Goal: Task Accomplishment & Management: Manage account settings

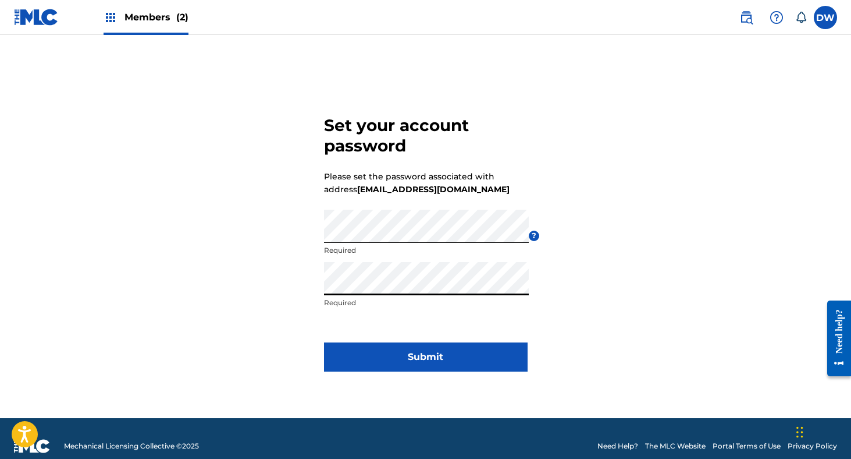
click button "Submit" at bounding box center [426, 356] width 204 height 29
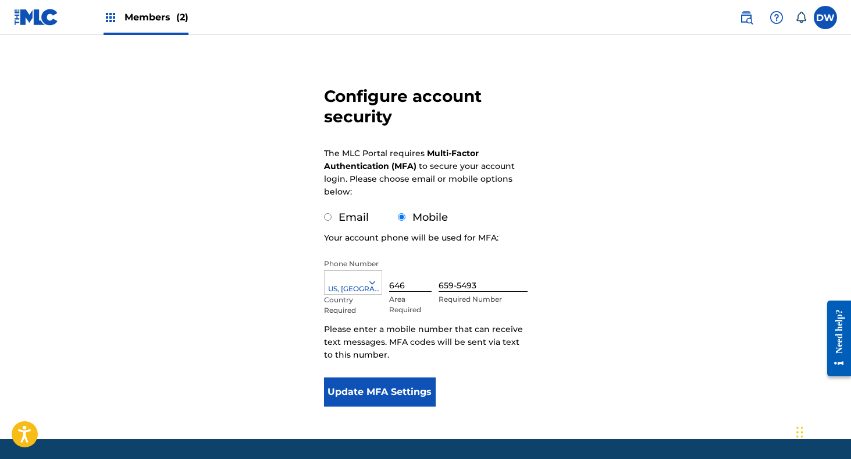
scroll to position [68, 0]
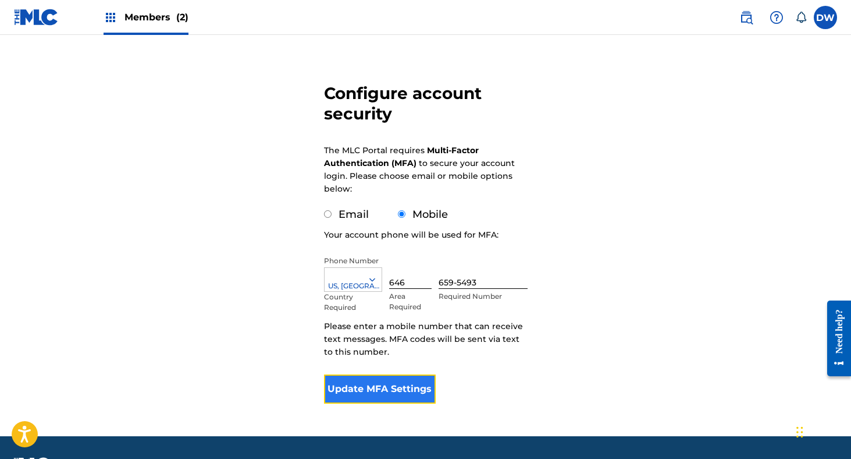
click at [372, 393] on button "Update MFA Settings" at bounding box center [380, 388] width 112 height 29
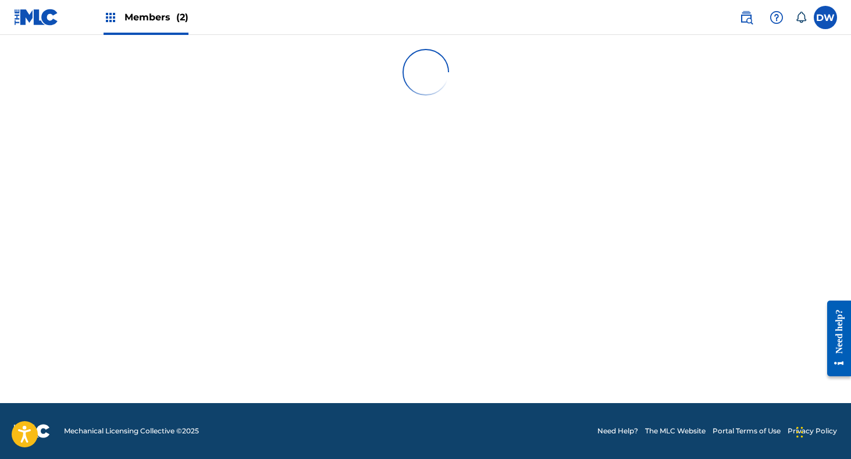
scroll to position [0, 0]
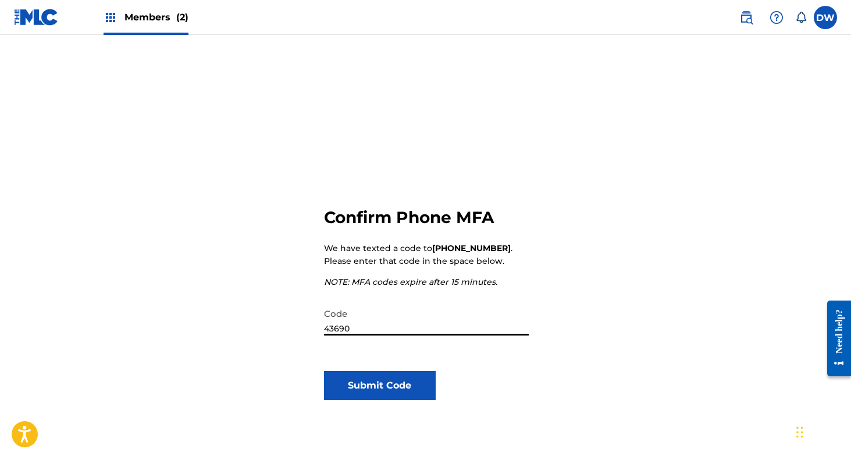
type input "436905"
click button "Submit Code" at bounding box center [380, 385] width 112 height 29
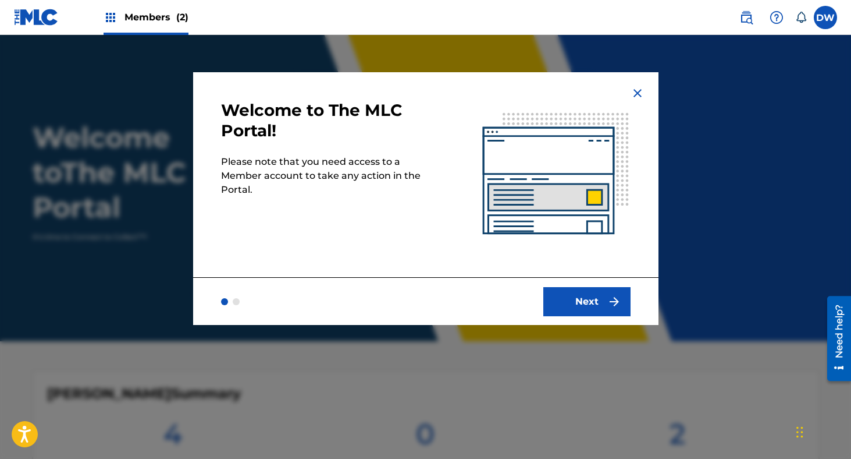
click at [639, 94] on img at bounding box center [638, 93] width 14 height 14
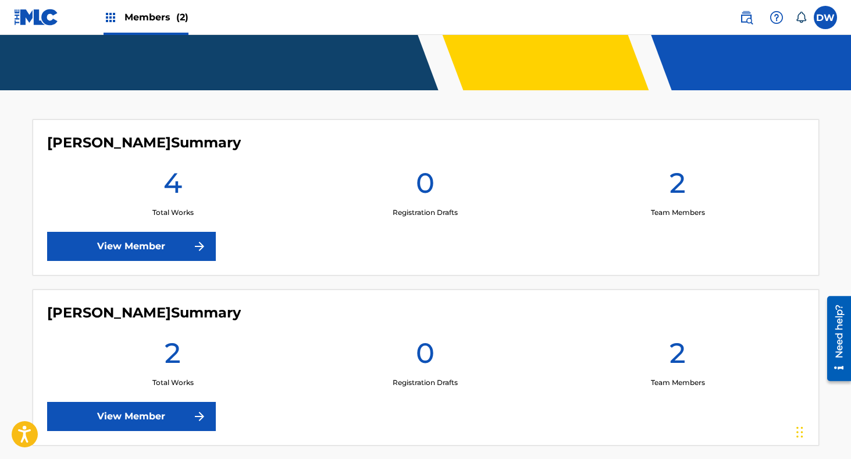
scroll to position [307, 0]
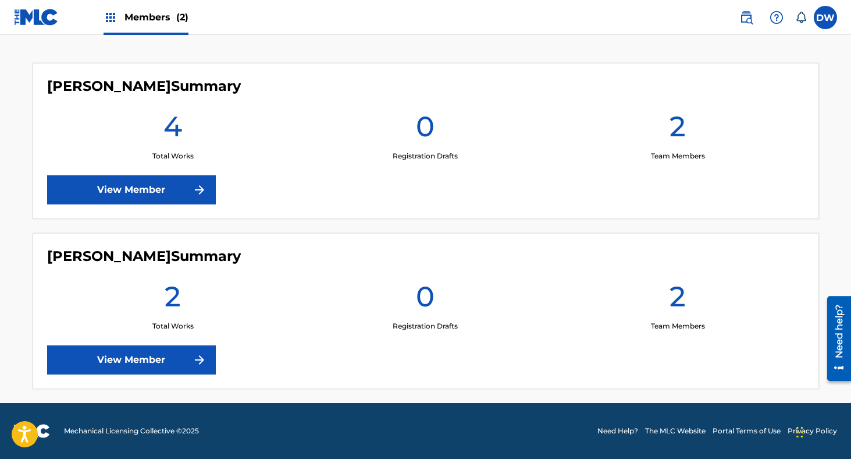
click at [197, 205] on div "[PERSON_NAME] Summary 4 Total Works 0 Registration Drafts 2 Team Members View M…" at bounding box center [426, 141] width 787 height 156
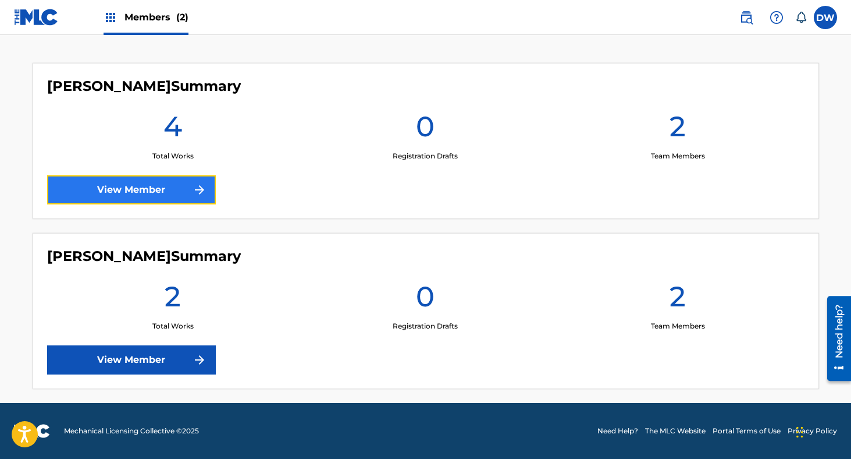
click at [188, 189] on link "View Member" at bounding box center [131, 189] width 169 height 29
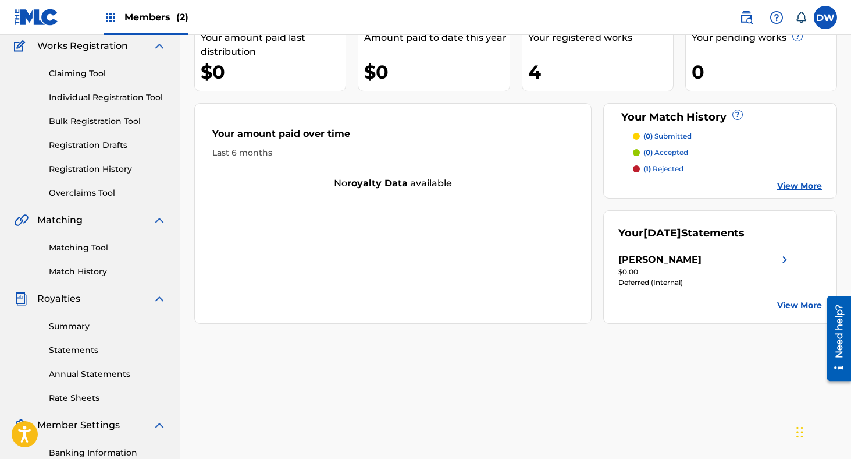
scroll to position [97, 0]
click at [669, 272] on div "$0.00" at bounding box center [705, 273] width 173 height 10
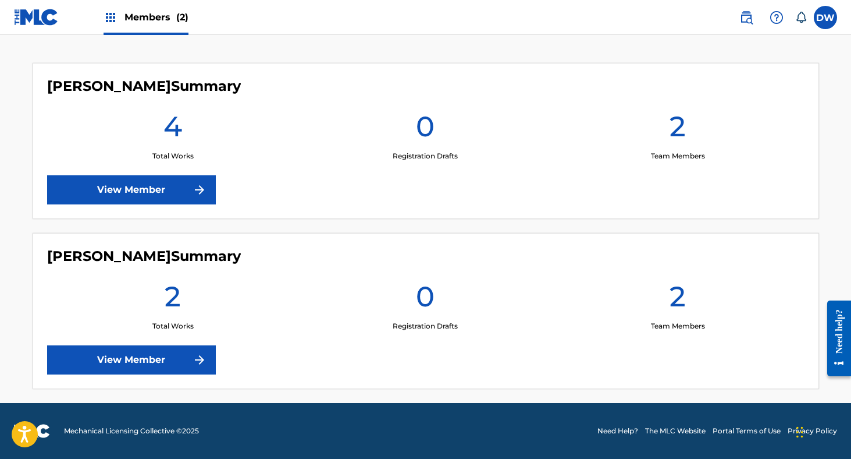
scroll to position [304, 0]
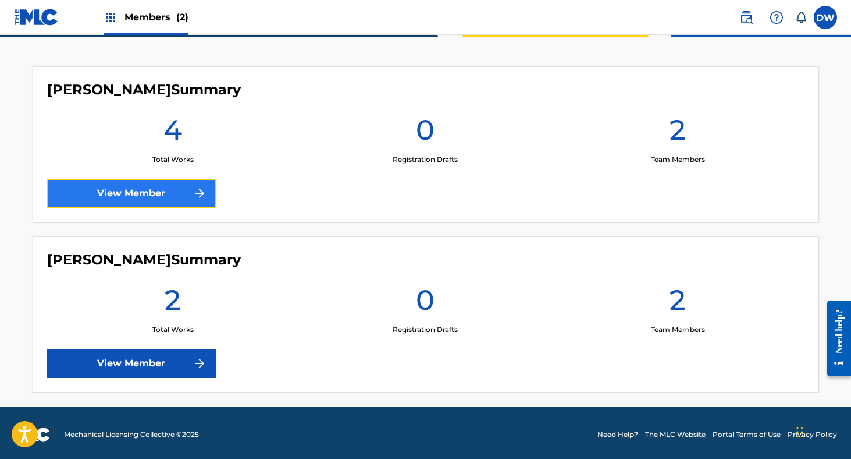
click at [129, 190] on link "View Member" at bounding box center [131, 193] width 169 height 29
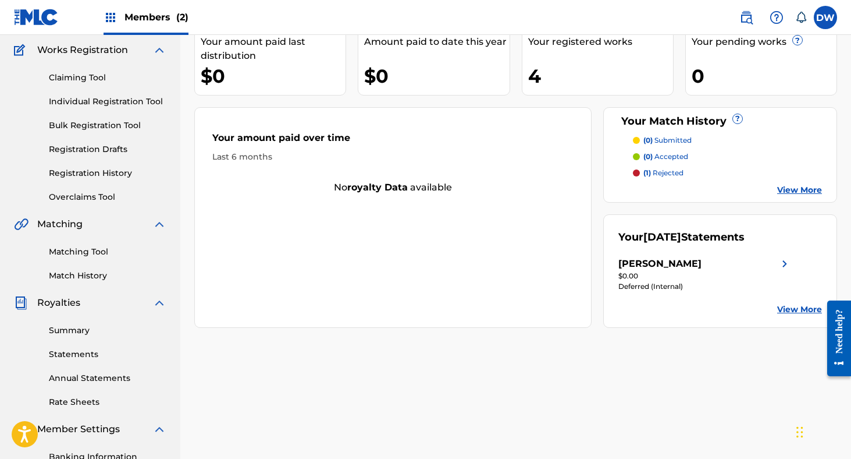
scroll to position [105, 0]
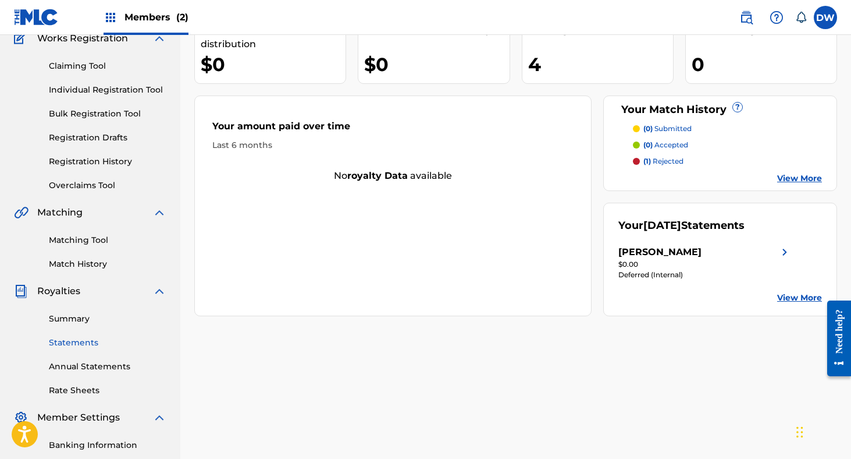
click at [77, 339] on link "Statements" at bounding box center [108, 342] width 118 height 12
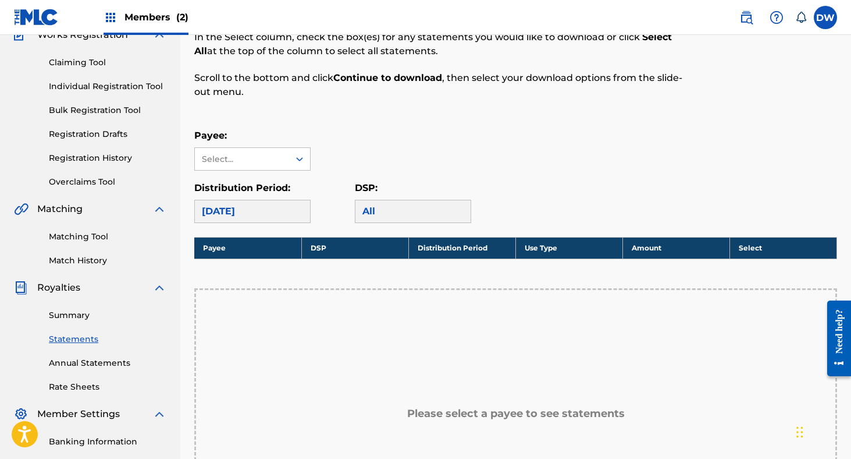
scroll to position [128, 0]
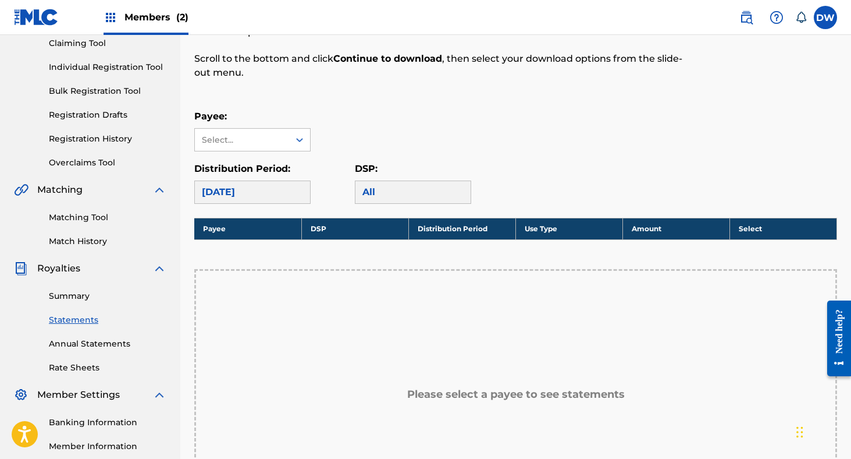
click at [251, 195] on div "[DATE]" at bounding box center [252, 191] width 116 height 23
click at [376, 193] on div "All" at bounding box center [413, 191] width 116 height 23
click at [254, 140] on div "Select..." at bounding box center [241, 140] width 79 height 12
click at [243, 166] on div "[PERSON_NAME]" at bounding box center [252, 165] width 115 height 29
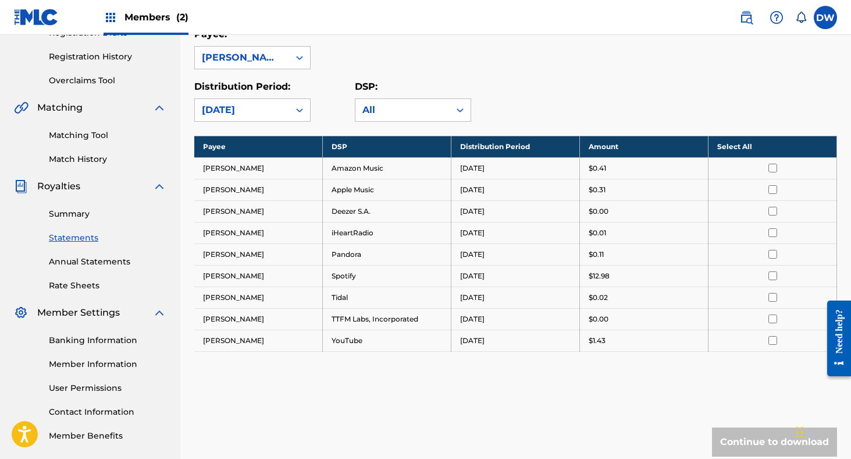
scroll to position [211, 0]
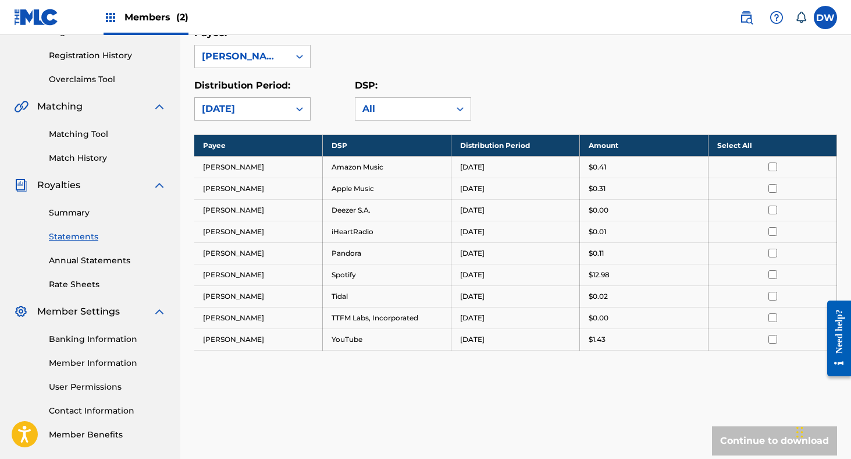
click at [258, 109] on div "[DATE]" at bounding box center [242, 109] width 80 height 14
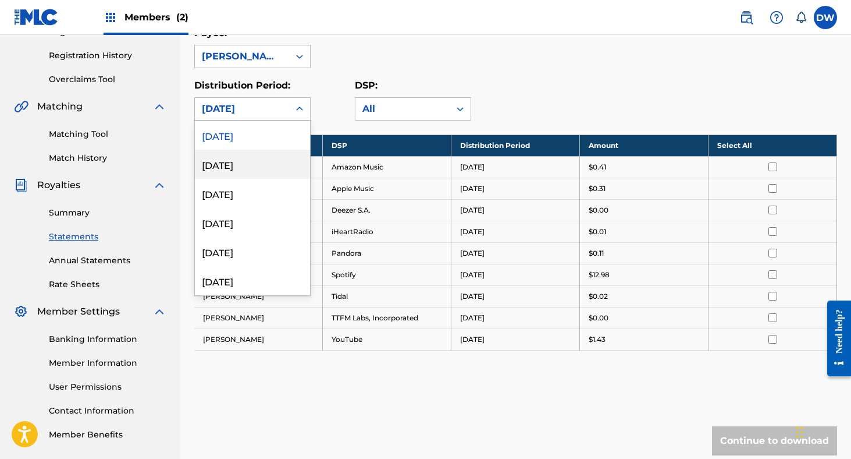
click at [240, 166] on div "August 2025" at bounding box center [252, 164] width 115 height 29
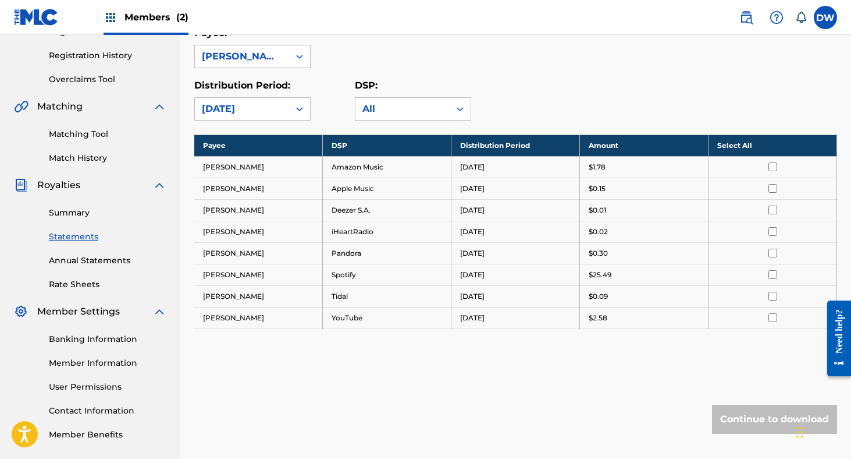
click at [274, 103] on div "August 2025" at bounding box center [242, 109] width 80 height 14
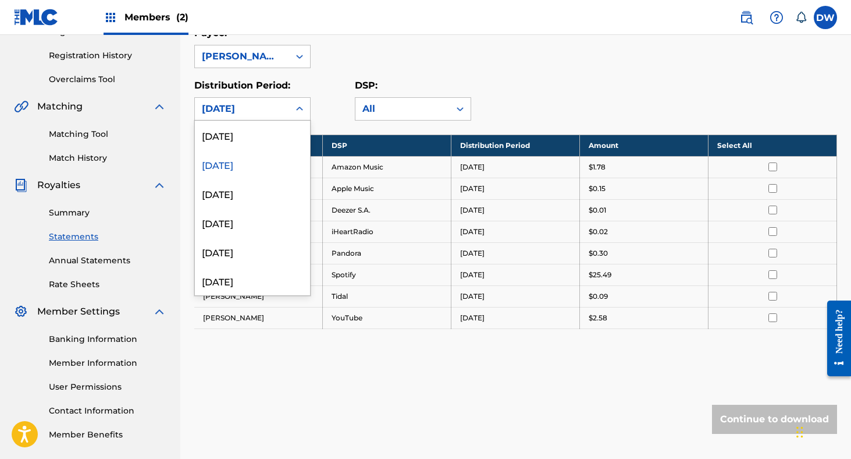
click at [249, 186] on div "July 2025" at bounding box center [252, 193] width 115 height 29
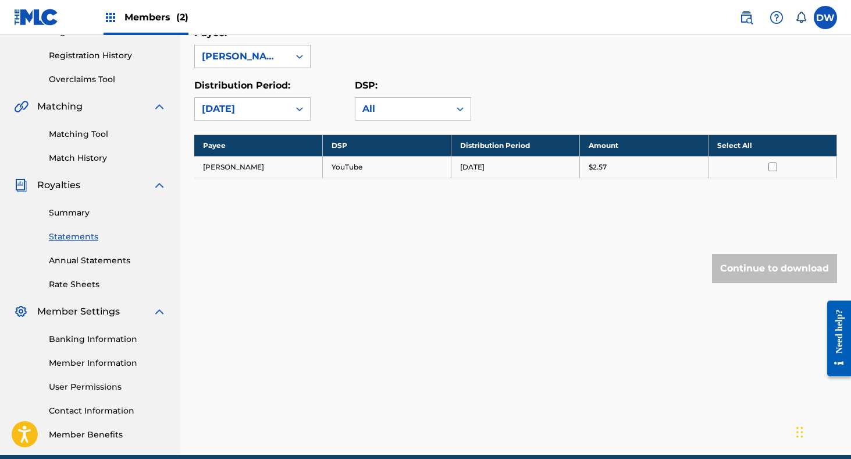
click at [266, 90] on label "Distribution Period:" at bounding box center [242, 85] width 96 height 11
click at [144, 109] on input "Distribution Period:" at bounding box center [144, 109] width 0 height 0
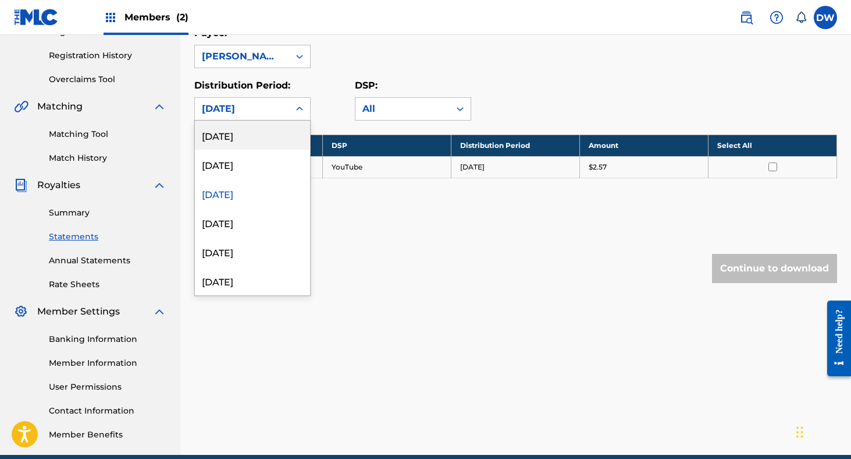
click at [262, 104] on div "July 2025" at bounding box center [242, 109] width 80 height 14
click at [243, 140] on div "September 2025" at bounding box center [252, 134] width 115 height 29
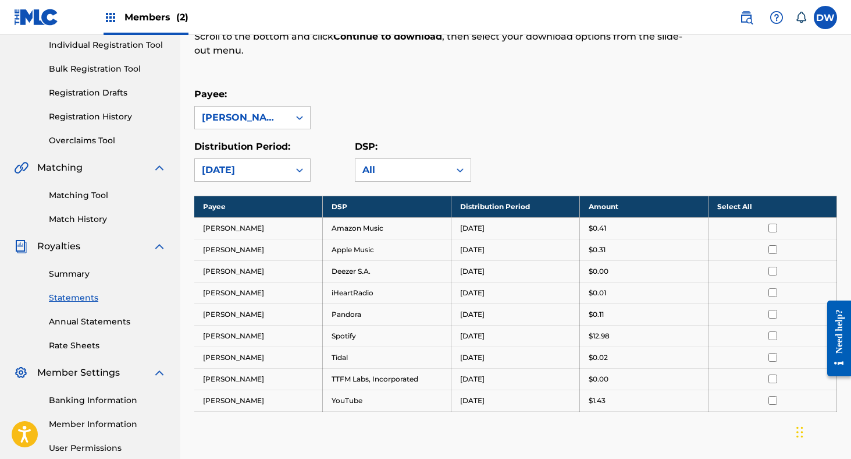
scroll to position [0, 0]
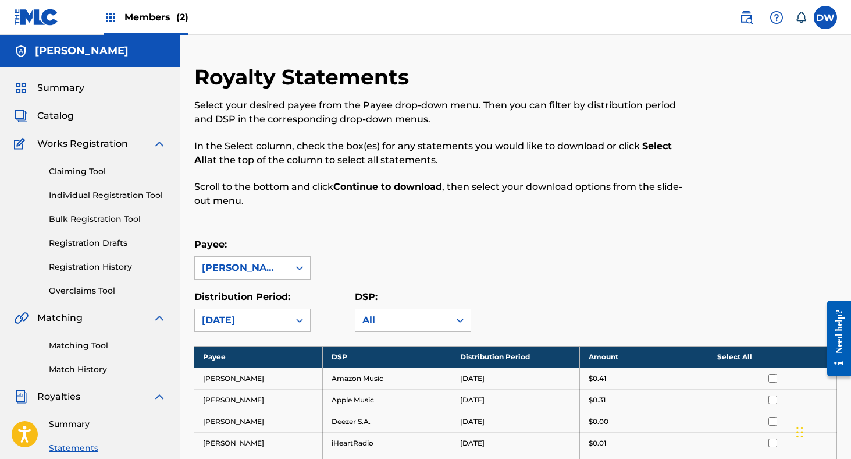
click at [61, 97] on div "Summary Catalog Works Registration Claiming Tool Individual Registration Tool B…" at bounding box center [90, 366] width 180 height 599
click at [67, 91] on span "Summary" at bounding box center [60, 88] width 47 height 14
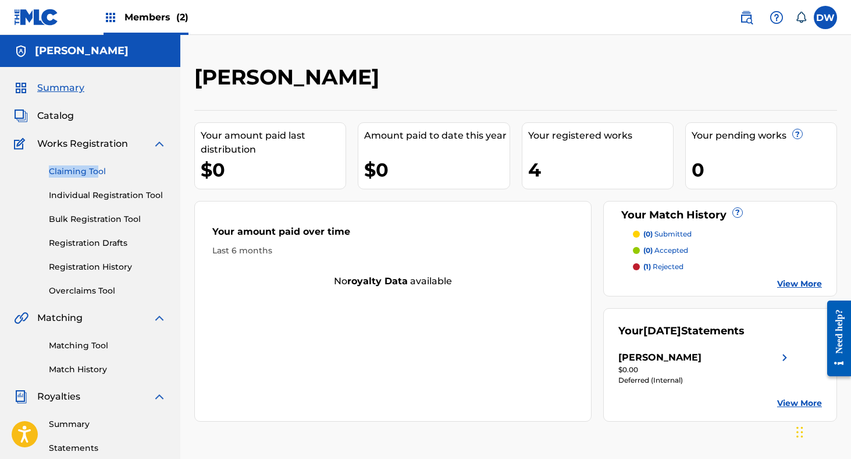
click at [97, 165] on div "Claiming Tool Individual Registration Tool Bulk Registration Tool Registration …" at bounding box center [90, 224] width 152 height 146
click at [93, 138] on span "Works Registration" at bounding box center [82, 144] width 91 height 14
click at [65, 116] on span "Catalog" at bounding box center [55, 116] width 37 height 14
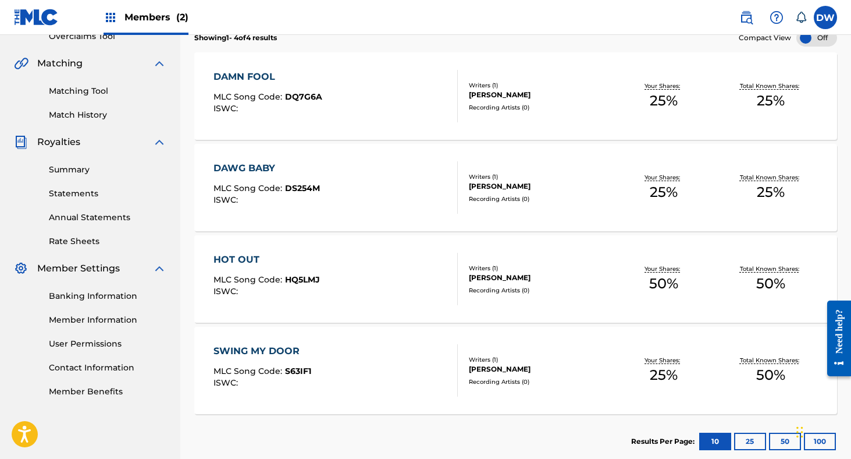
scroll to position [258, 0]
